Goal: Transaction & Acquisition: Purchase product/service

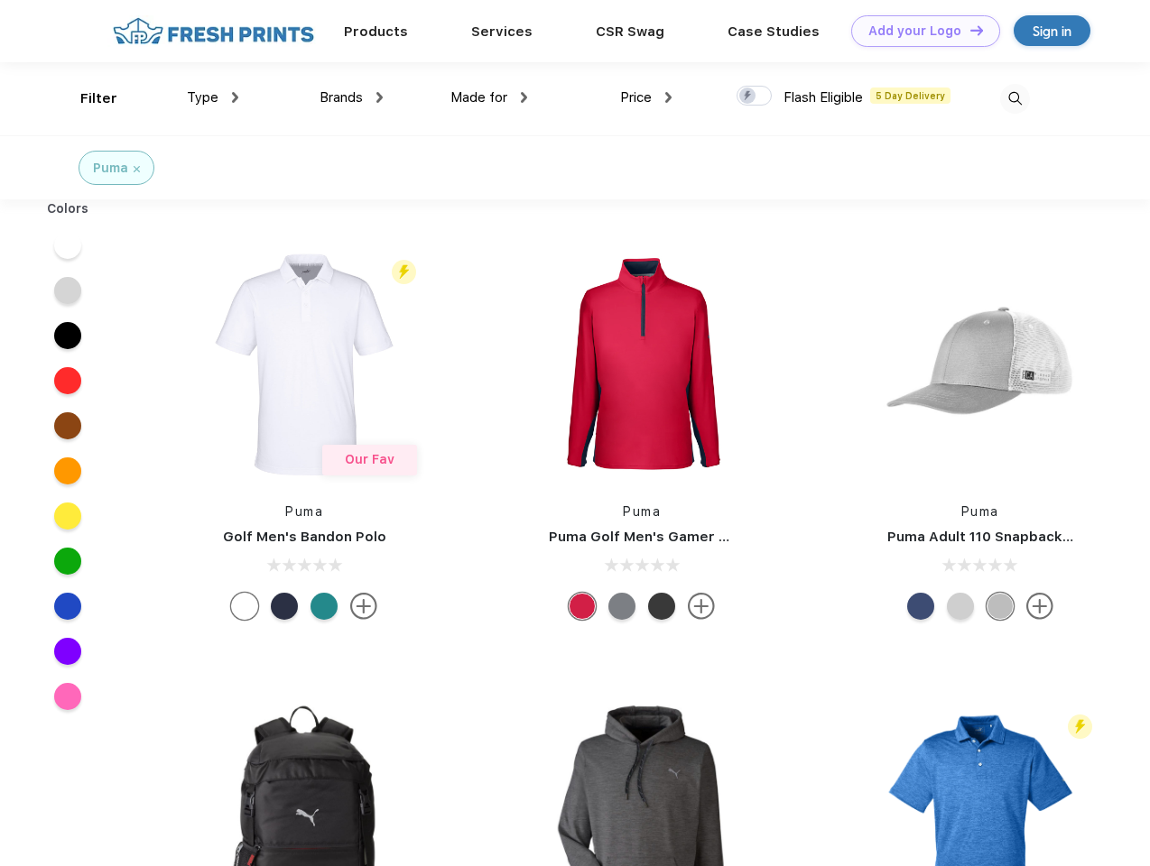
scroll to position [1, 0]
click at [919, 31] on link "Add your Logo Design Tool" at bounding box center [925, 31] width 149 height 32
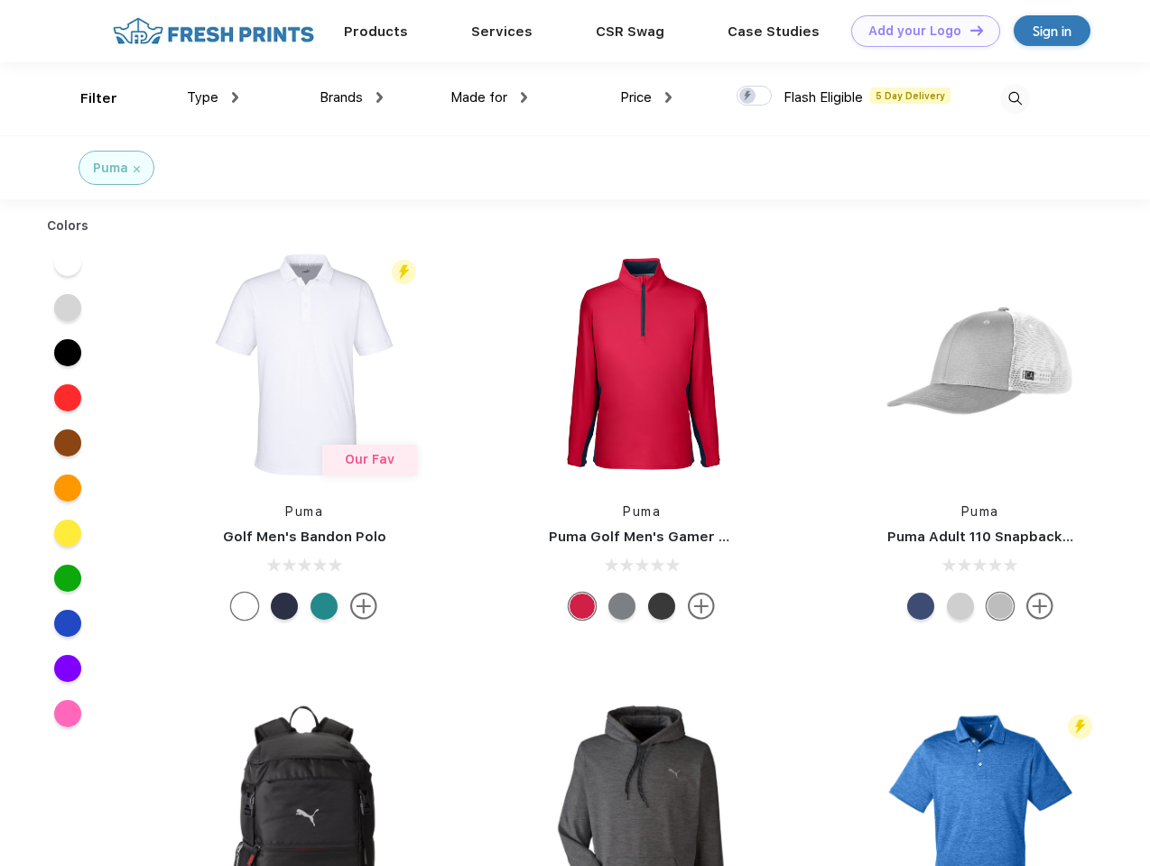
click at [0, 0] on div "Design Tool" at bounding box center [0, 0] width 0 height 0
click at [968, 30] on link "Add your Logo Design Tool" at bounding box center [925, 31] width 149 height 32
click at [87, 98] on div "Filter" at bounding box center [98, 98] width 37 height 21
click at [213, 97] on span "Type" at bounding box center [203, 97] width 32 height 16
click at [351, 97] on span "Brands" at bounding box center [341, 97] width 43 height 16
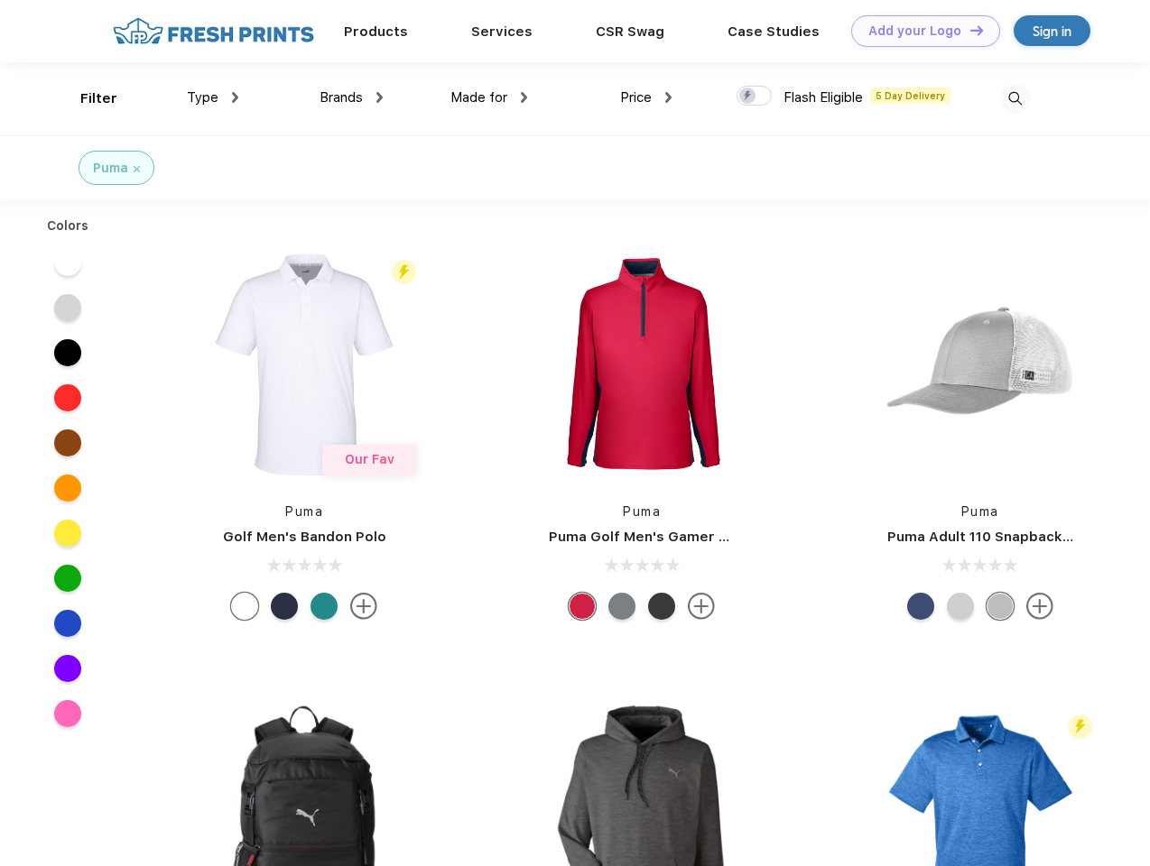
click at [489, 97] on span "Made for" at bounding box center [478, 97] width 57 height 16
click at [646, 97] on span "Price" at bounding box center [636, 97] width 32 height 16
click at [755, 97] on div at bounding box center [754, 96] width 35 height 20
click at [748, 97] on input "checkbox" at bounding box center [743, 91] width 12 height 12
click at [1015, 98] on img at bounding box center [1015, 99] width 30 height 30
